Goal: Information Seeking & Learning: Learn about a topic

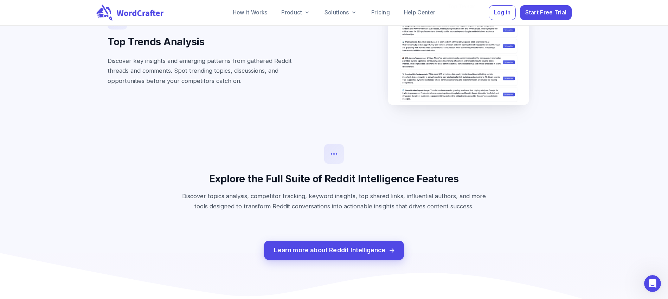
scroll to position [1777, 0]
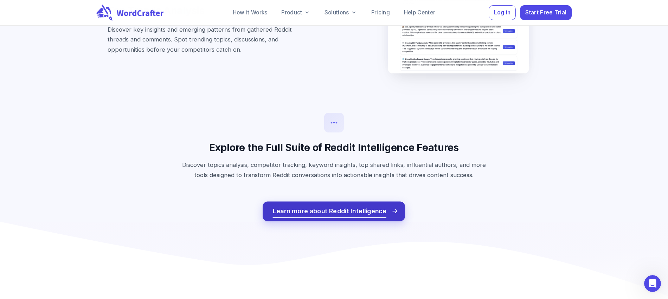
click at [322, 206] on span "Learn more about Reddit Intelligence" at bounding box center [330, 211] width 114 height 11
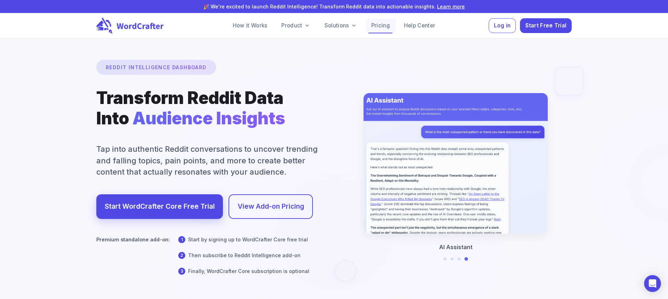
click at [373, 28] on link "Pricing" at bounding box center [381, 26] width 30 height 14
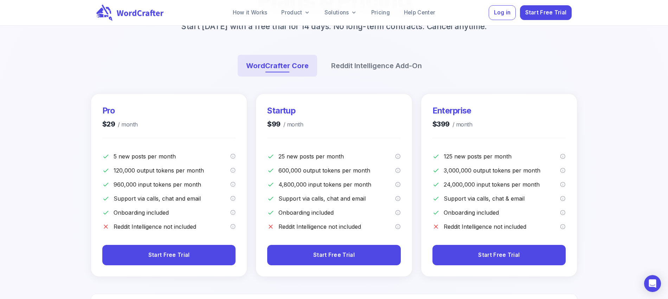
scroll to position [51, 0]
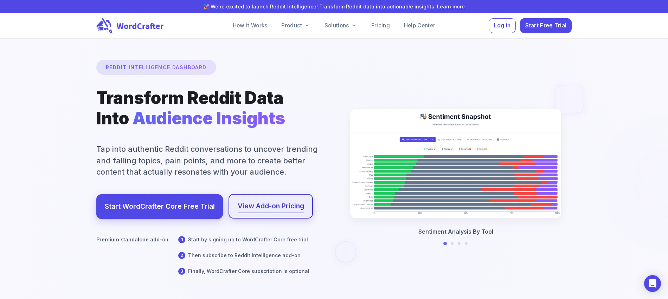
click at [260, 209] on link "View Add-on Pricing" at bounding box center [271, 206] width 66 height 12
